Goal: Navigation & Orientation: Understand site structure

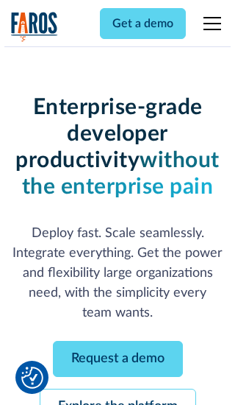
scroll to position [156, 0]
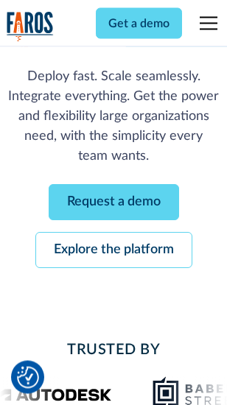
click at [113, 203] on link "Request a demo" at bounding box center [114, 203] width 130 height 36
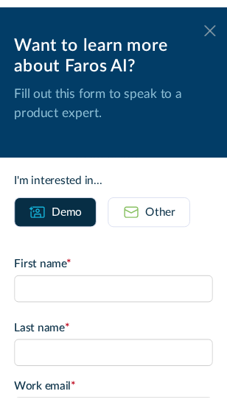
scroll to position [0, 0]
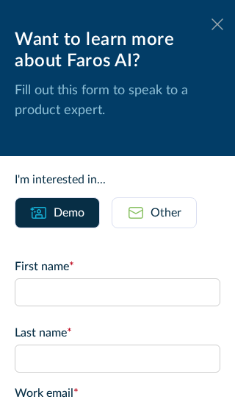
click at [212, 24] on icon at bounding box center [218, 23] width 12 height 11
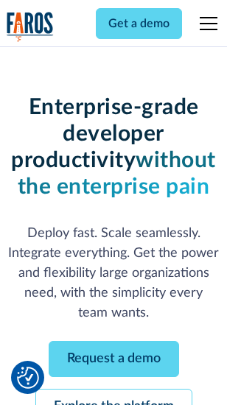
scroll to position [204, 0]
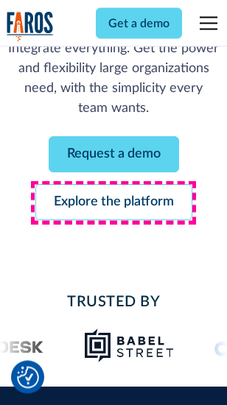
click at [113, 203] on link "Explore the platform" at bounding box center [113, 203] width 157 height 36
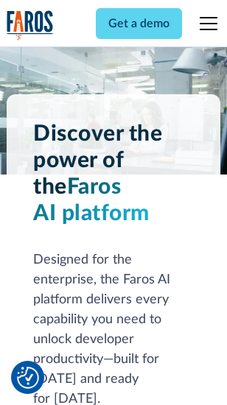
scroll to position [11210, 0]
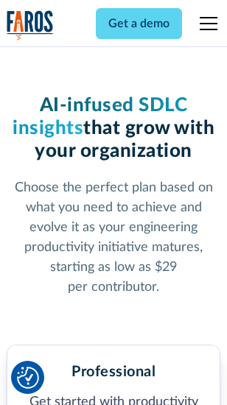
scroll to position [2333, 0]
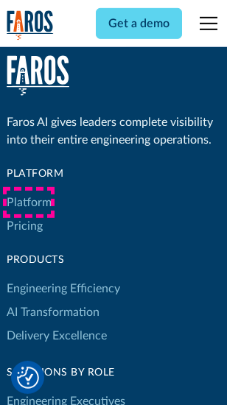
click at [29, 202] on link "Platform" at bounding box center [29, 203] width 45 height 24
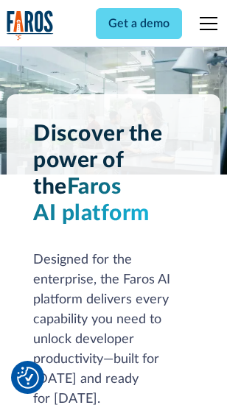
scroll to position [11683, 0]
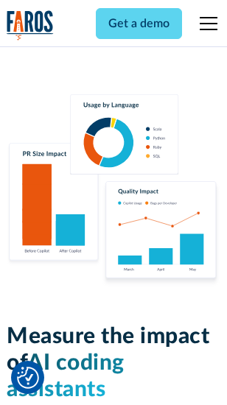
scroll to position [9187, 0]
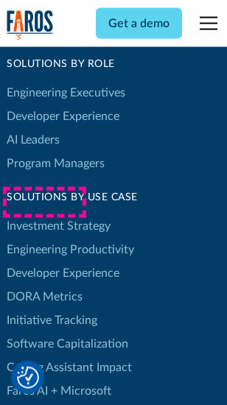
click at [44, 285] on link "DORA Metrics" at bounding box center [45, 297] width 76 height 24
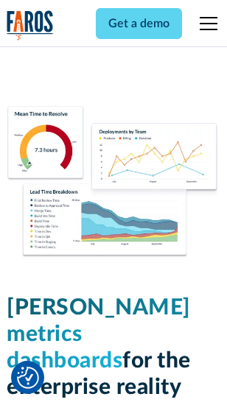
scroll to position [6515, 0]
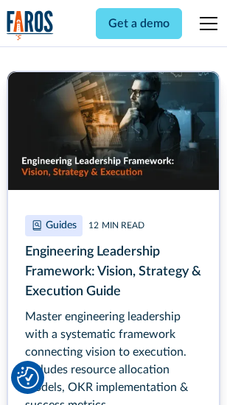
scroll to position [6738, 0]
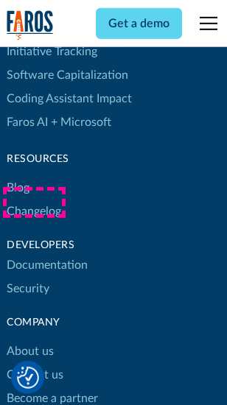
click at [34, 202] on link "Changelog" at bounding box center [34, 211] width 54 height 24
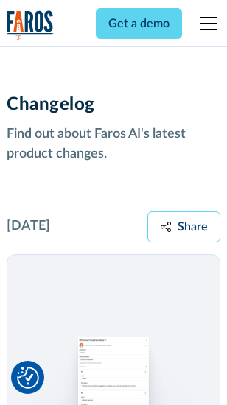
scroll to position [18046, 0]
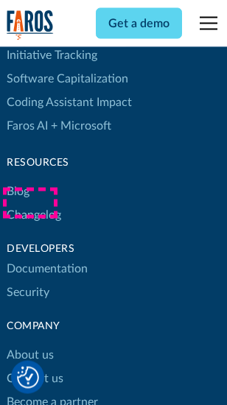
click at [29, 344] on link "About us" at bounding box center [30, 356] width 47 height 24
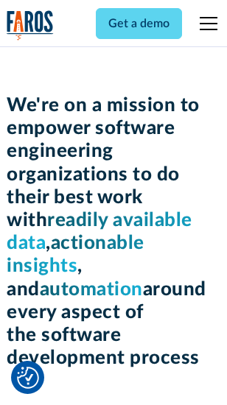
scroll to position [5089, 0]
